Goal: Answer question/provide support

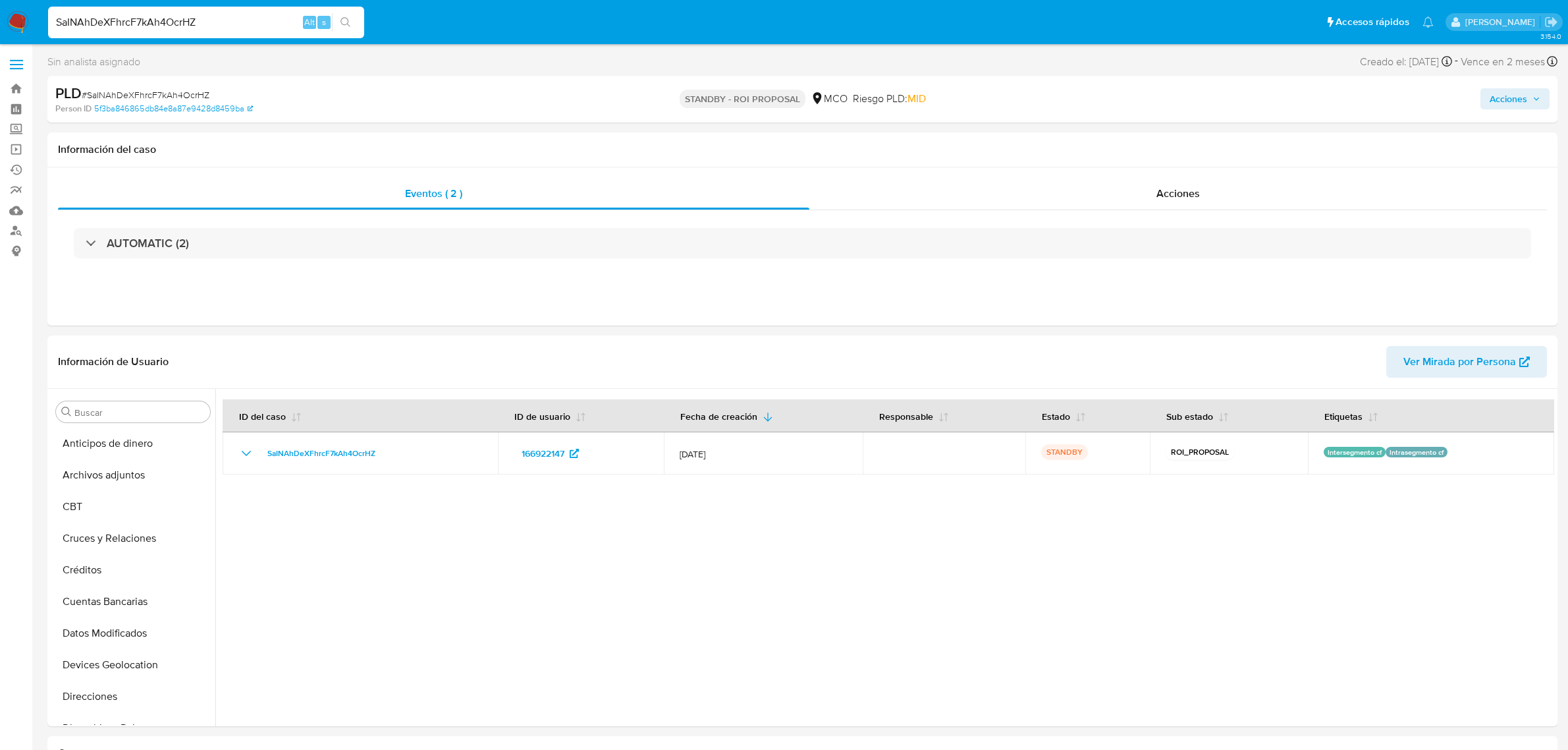
select select "10"
drag, startPoint x: 0, startPoint y: 0, endPoint x: 0, endPoint y: 20, distance: 20.0
click at [0, 20] on nav "Pausado Ver notificaciones SaINAhDeXFhrcF7kAh4OcrHZ Alt s Accesos rápidos Presi…" at bounding box center [784, 22] width 1568 height 44
type input "DjS3WHxLuJiUIXojSwehtt6A"
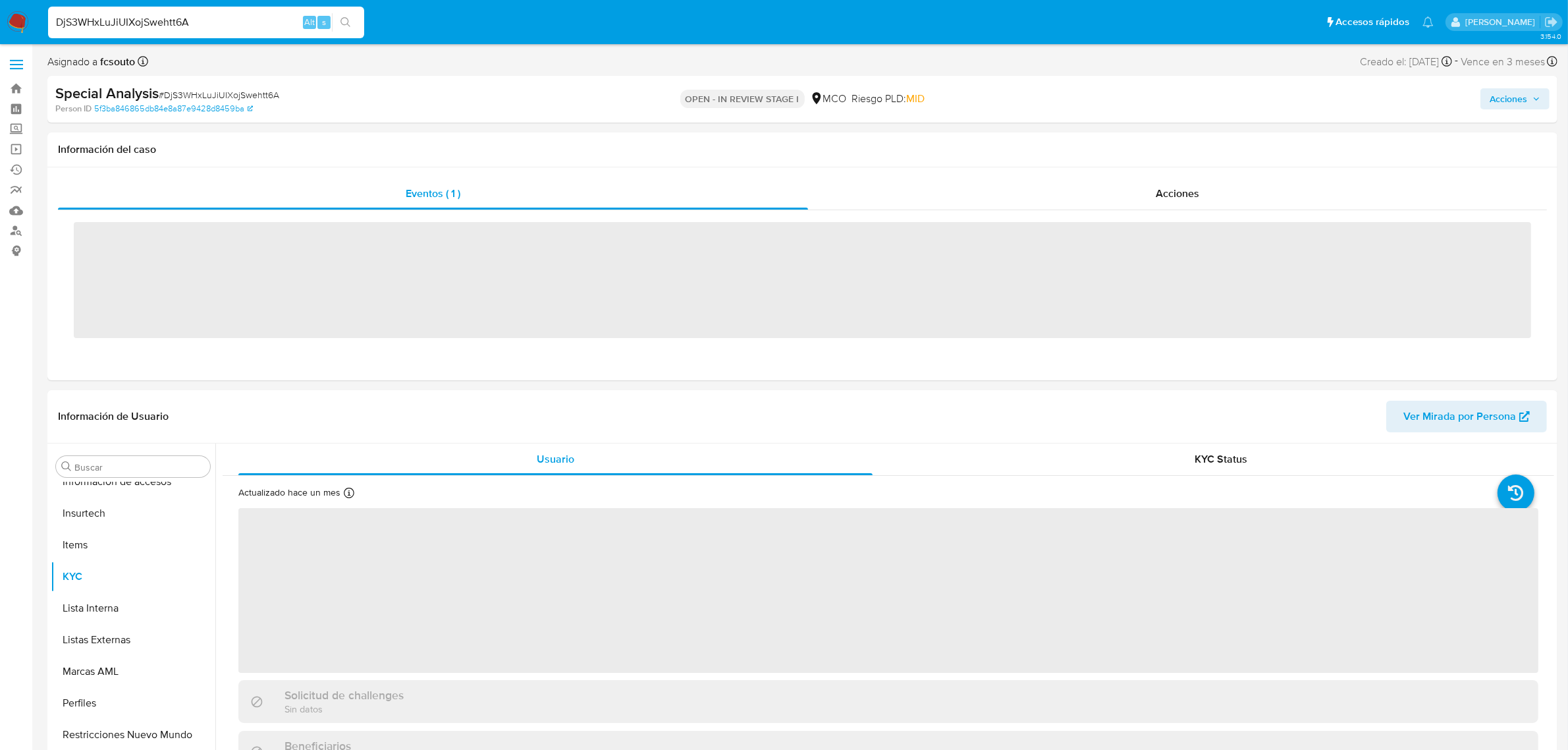
scroll to position [555, 0]
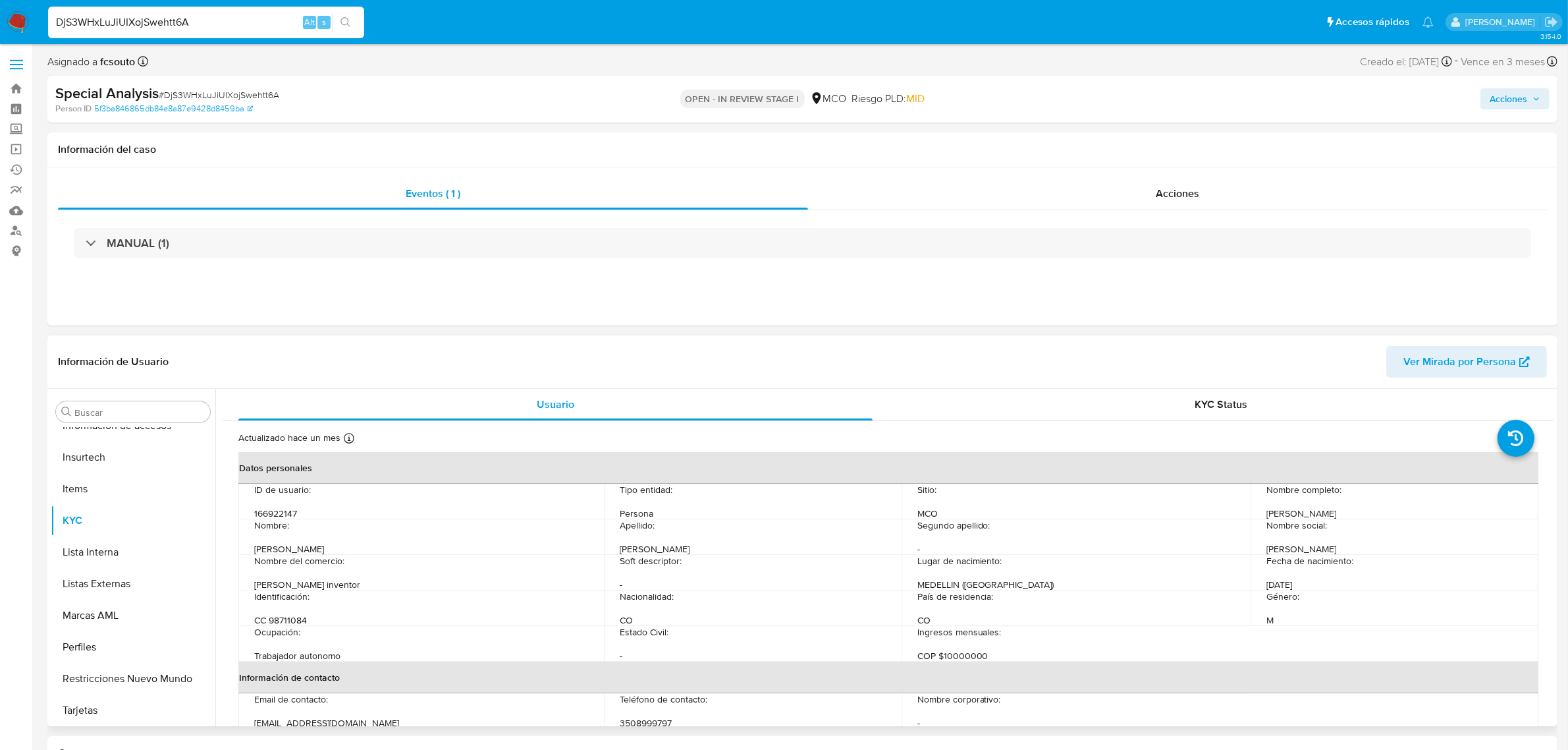
select select "10"
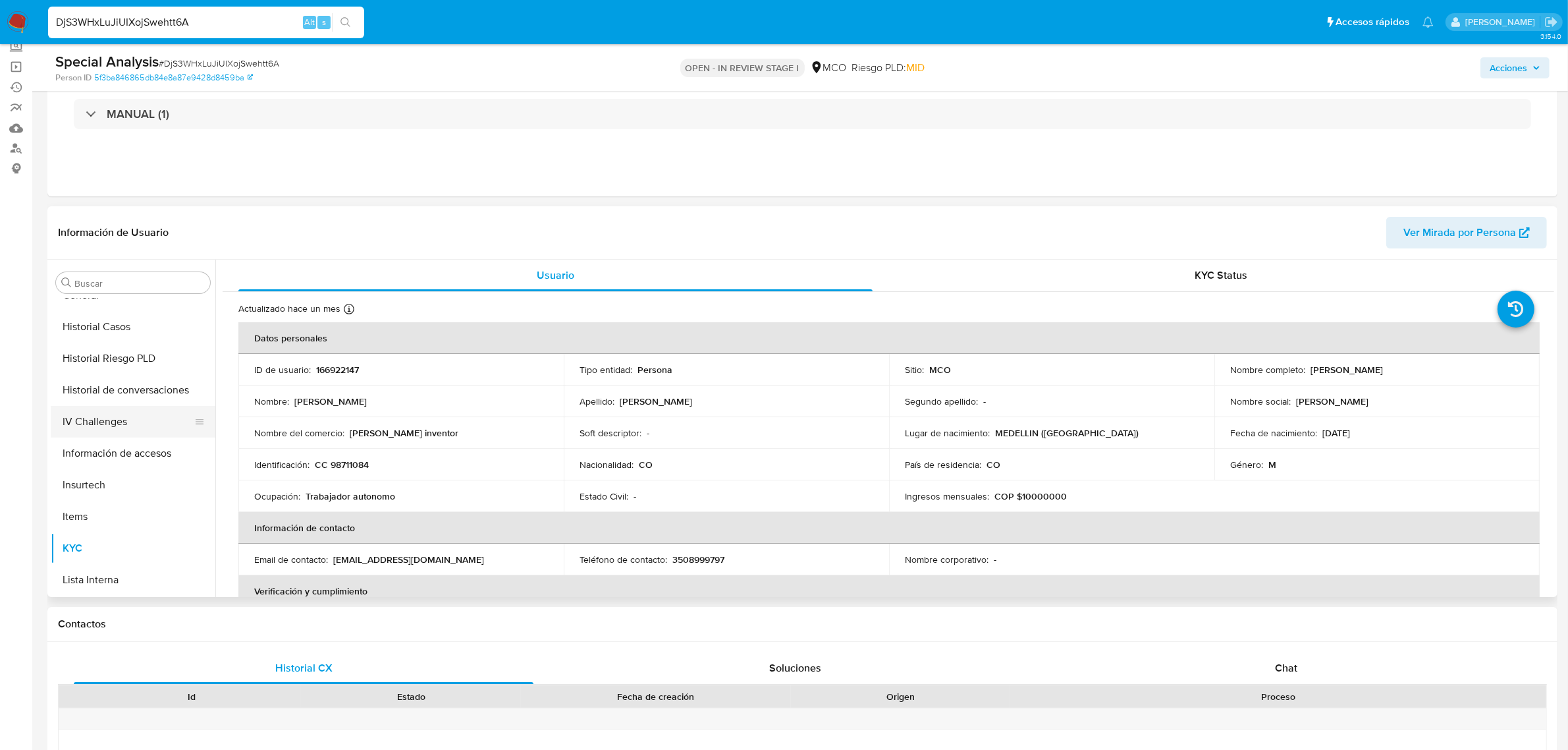
scroll to position [391, 0]
click at [127, 397] on button "Historial de conversaciones" at bounding box center [128, 398] width 154 height 31
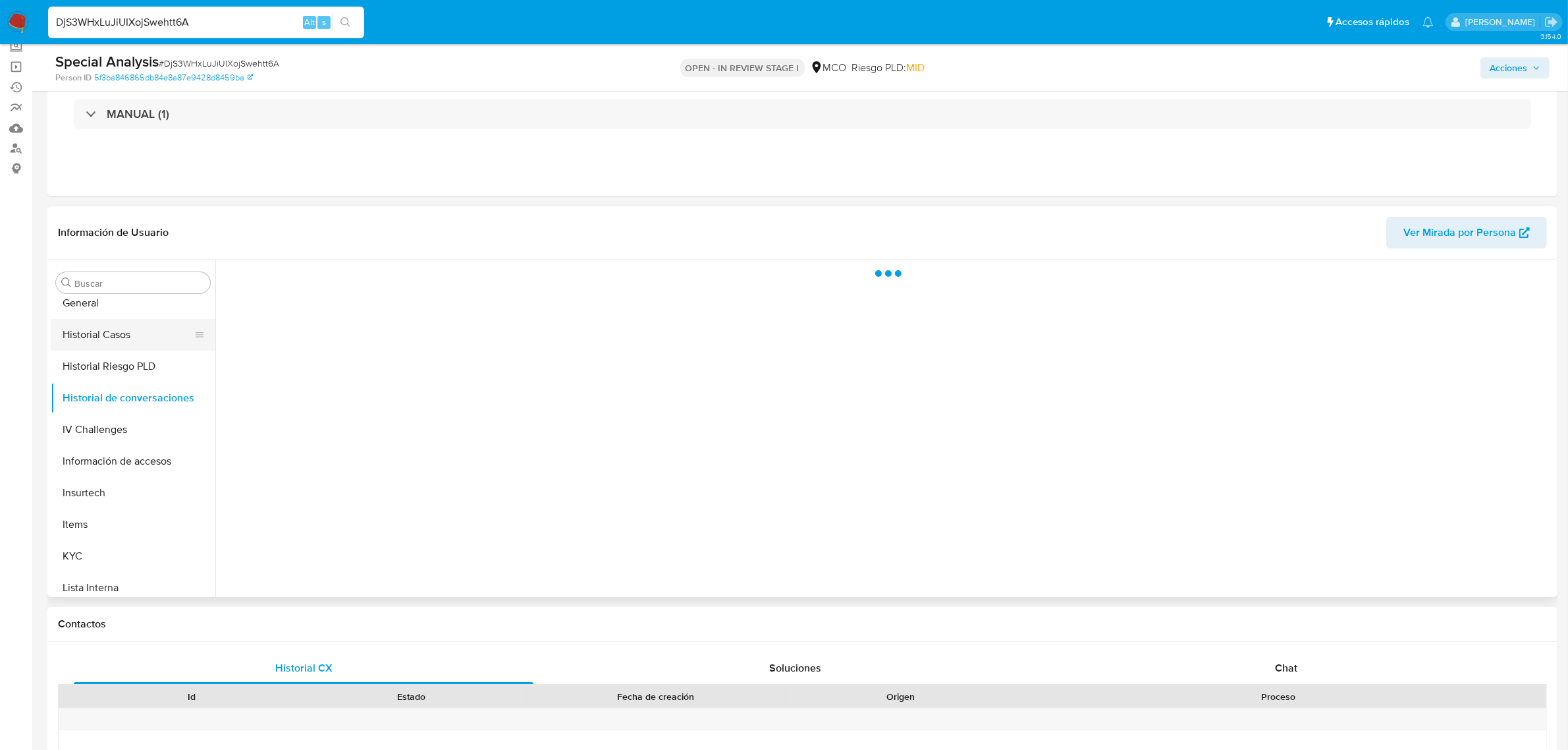
click at [112, 337] on button "Historial Casos" at bounding box center [128, 335] width 154 height 31
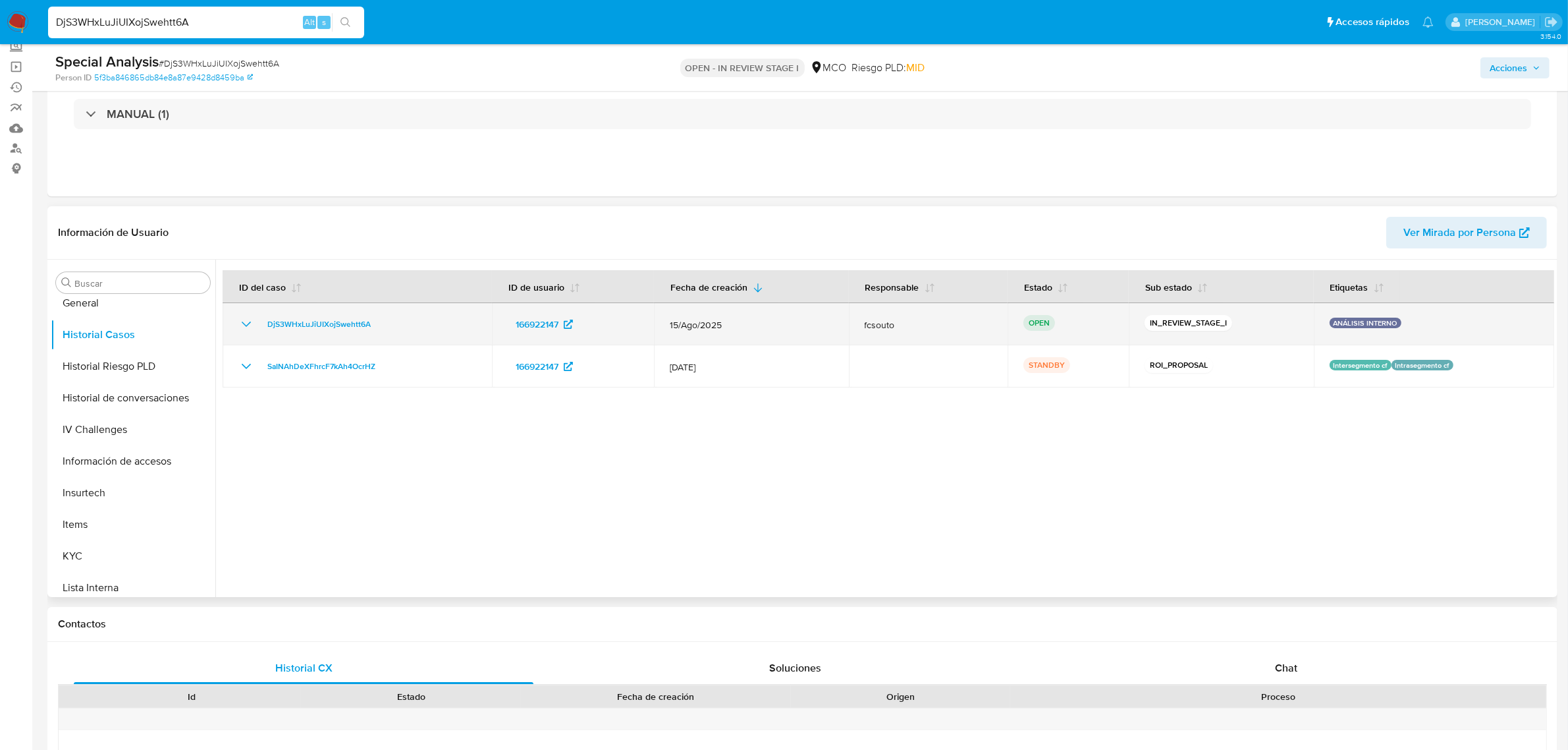
drag, startPoint x: 392, startPoint y: 316, endPoint x: 259, endPoint y: 321, distance: 133.1
click at [259, 321] on td "DjS3WHxLuJiUIXojSwehtt6A" at bounding box center [357, 324] width 269 height 42
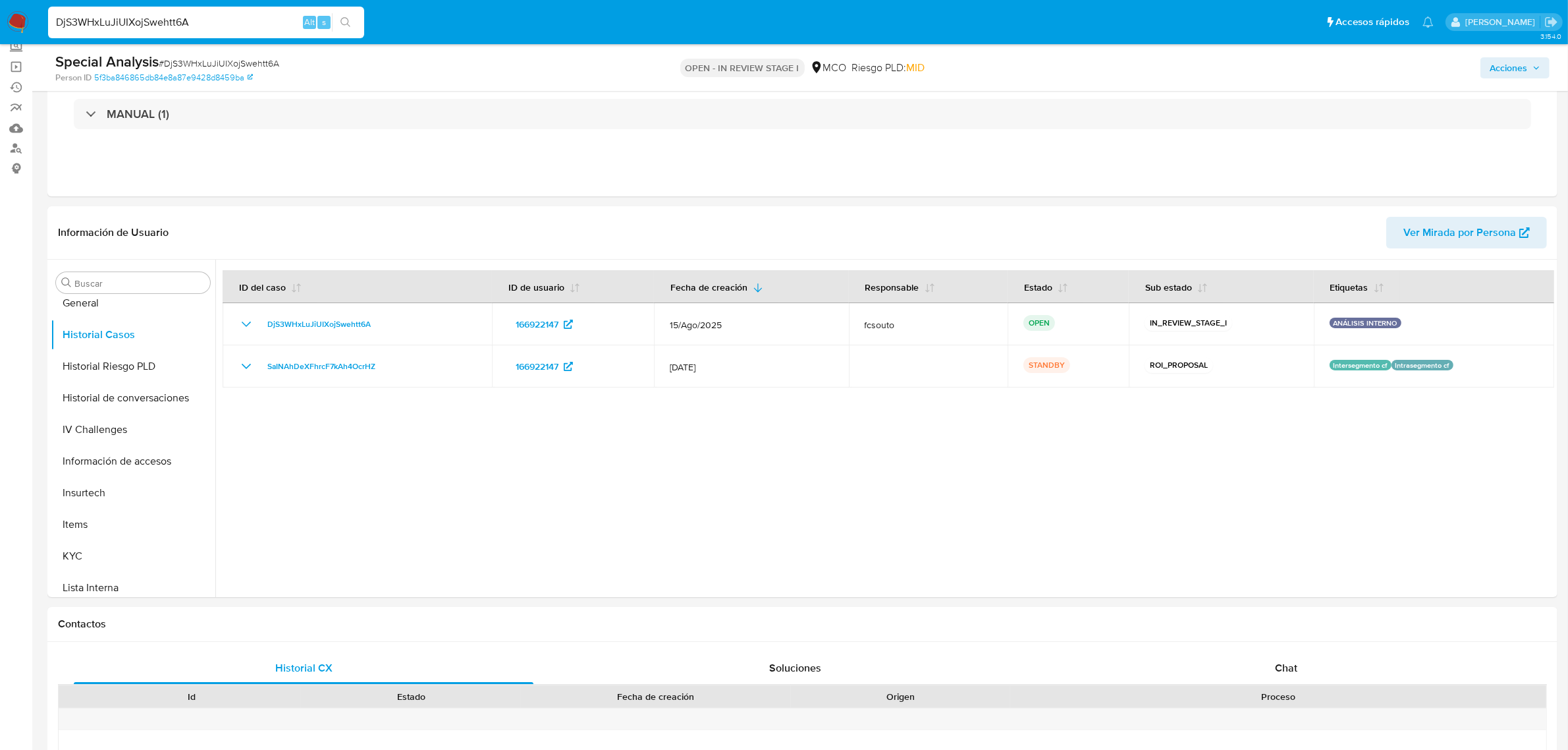
click at [241, 20] on input "DjS3WHxLuJiUIXojSwehtt6A" at bounding box center [206, 23] width 316 height 17
drag, startPoint x: 173, startPoint y: 22, endPoint x: 33, endPoint y: 27, distance: 140.1
click at [33, 26] on nav "Pausado Ver notificaciones DjS3WHxLuJiUIXojSwehtt6A Alt s Accesos rápidos Presi…" at bounding box center [784, 22] width 1568 height 44
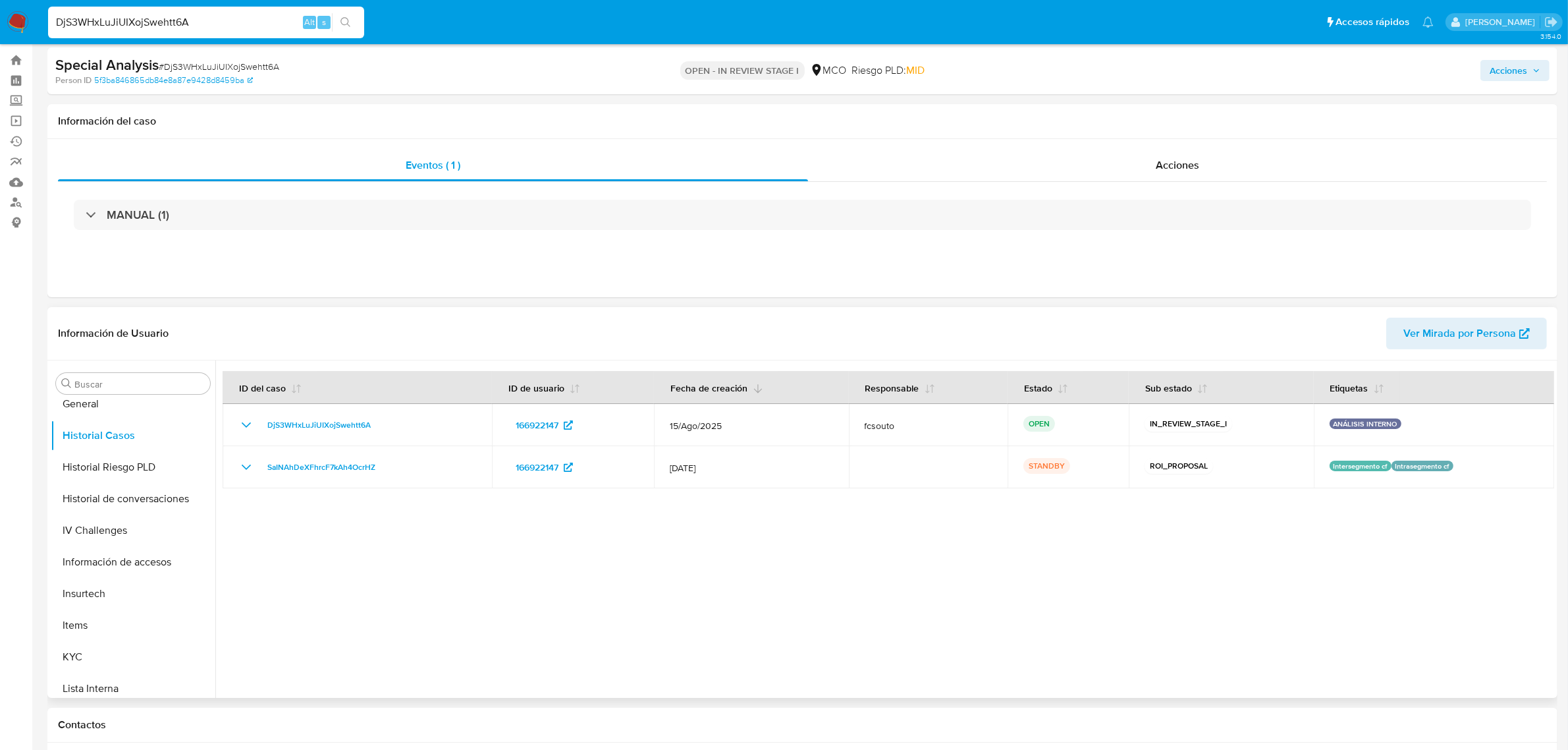
scroll to position [0, 0]
